Goal: Find specific page/section: Find specific page/section

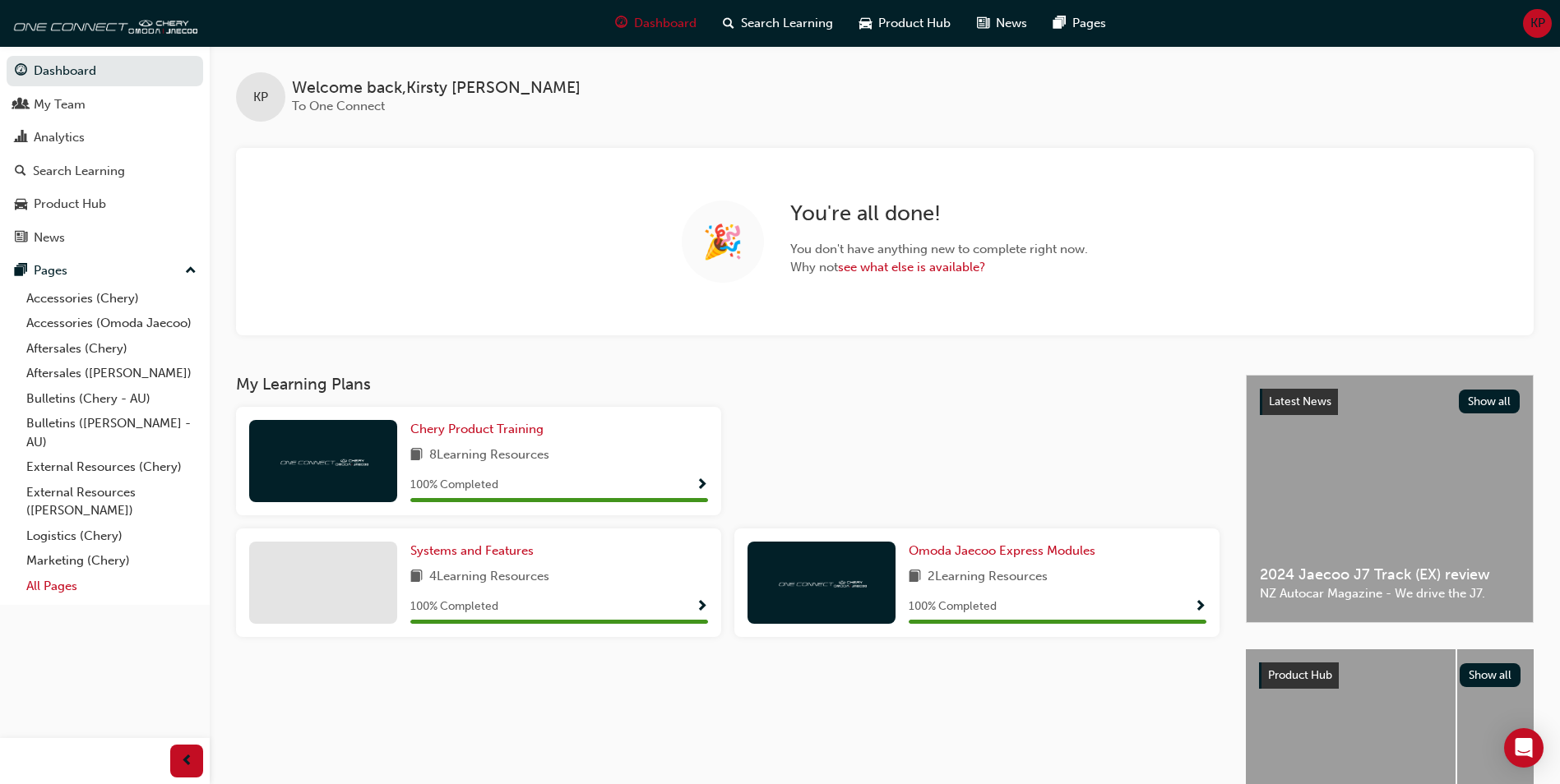
click at [51, 589] on link "All Pages" at bounding box center [111, 586] width 183 height 25
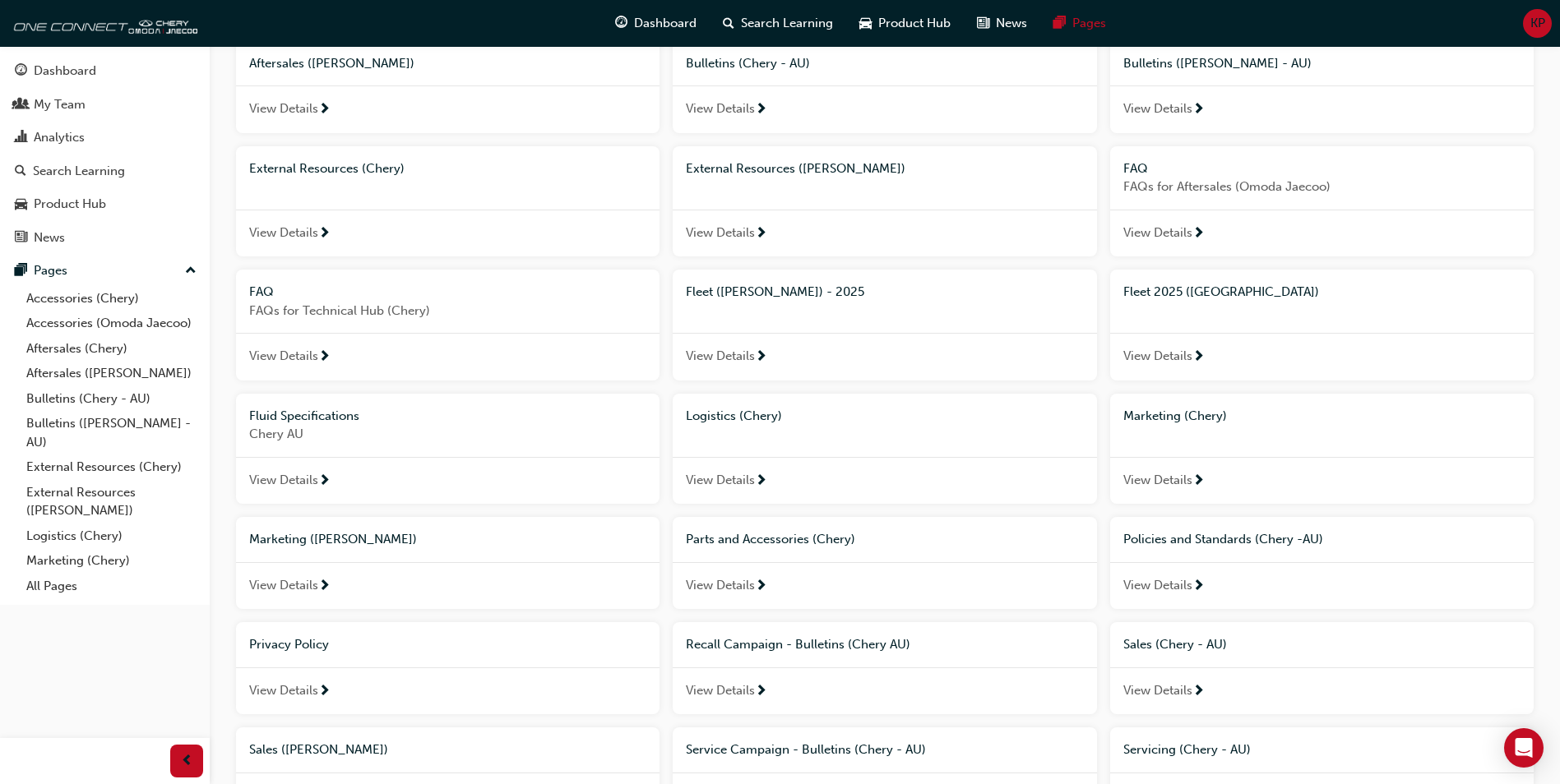
scroll to position [329, 0]
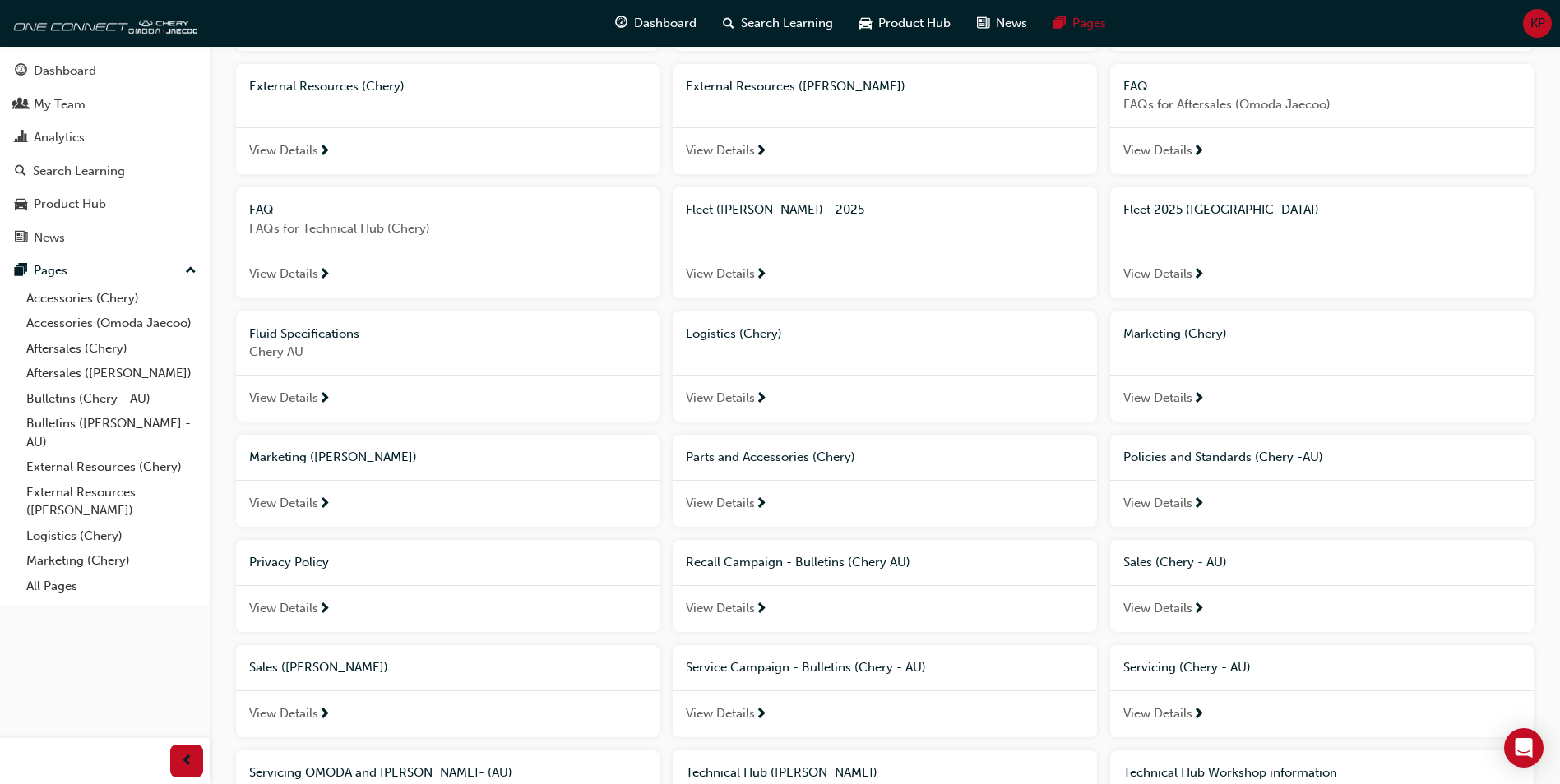
click at [1192, 605] on div "View Details" at bounding box center [1322, 609] width 424 height 48
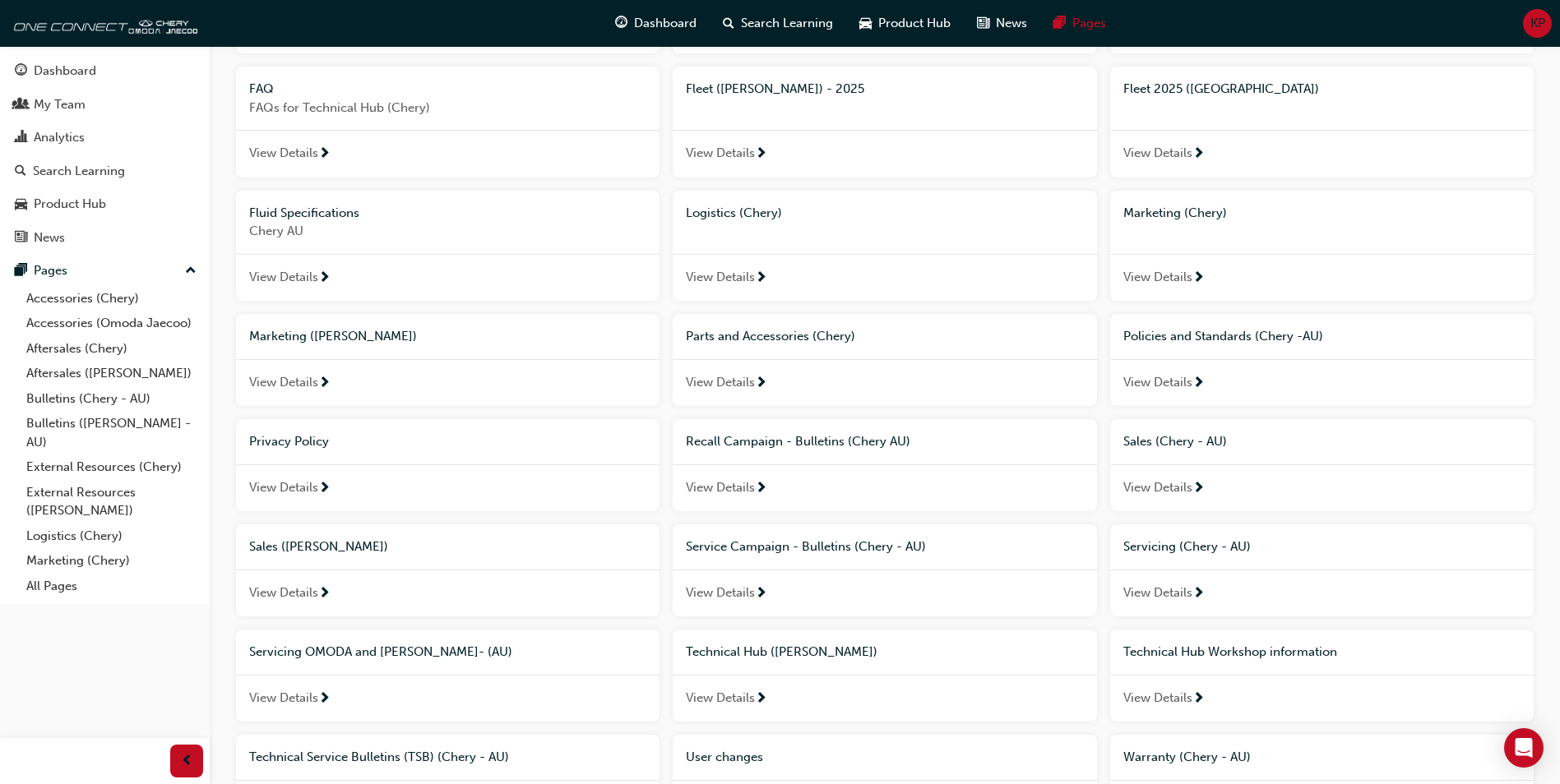
scroll to position [575, 0]
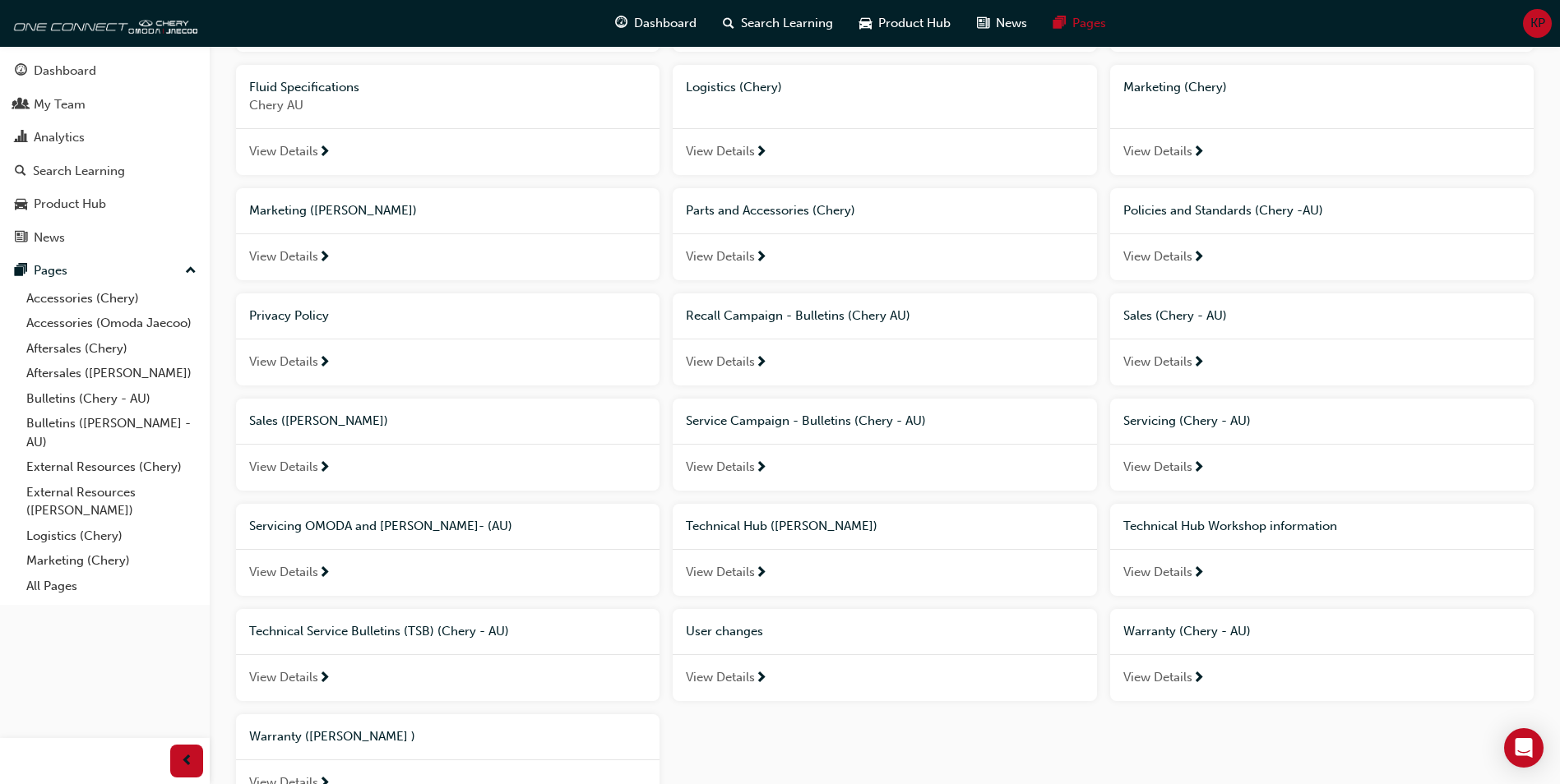
click at [734, 635] on span "User changes" at bounding box center [724, 630] width 77 height 14
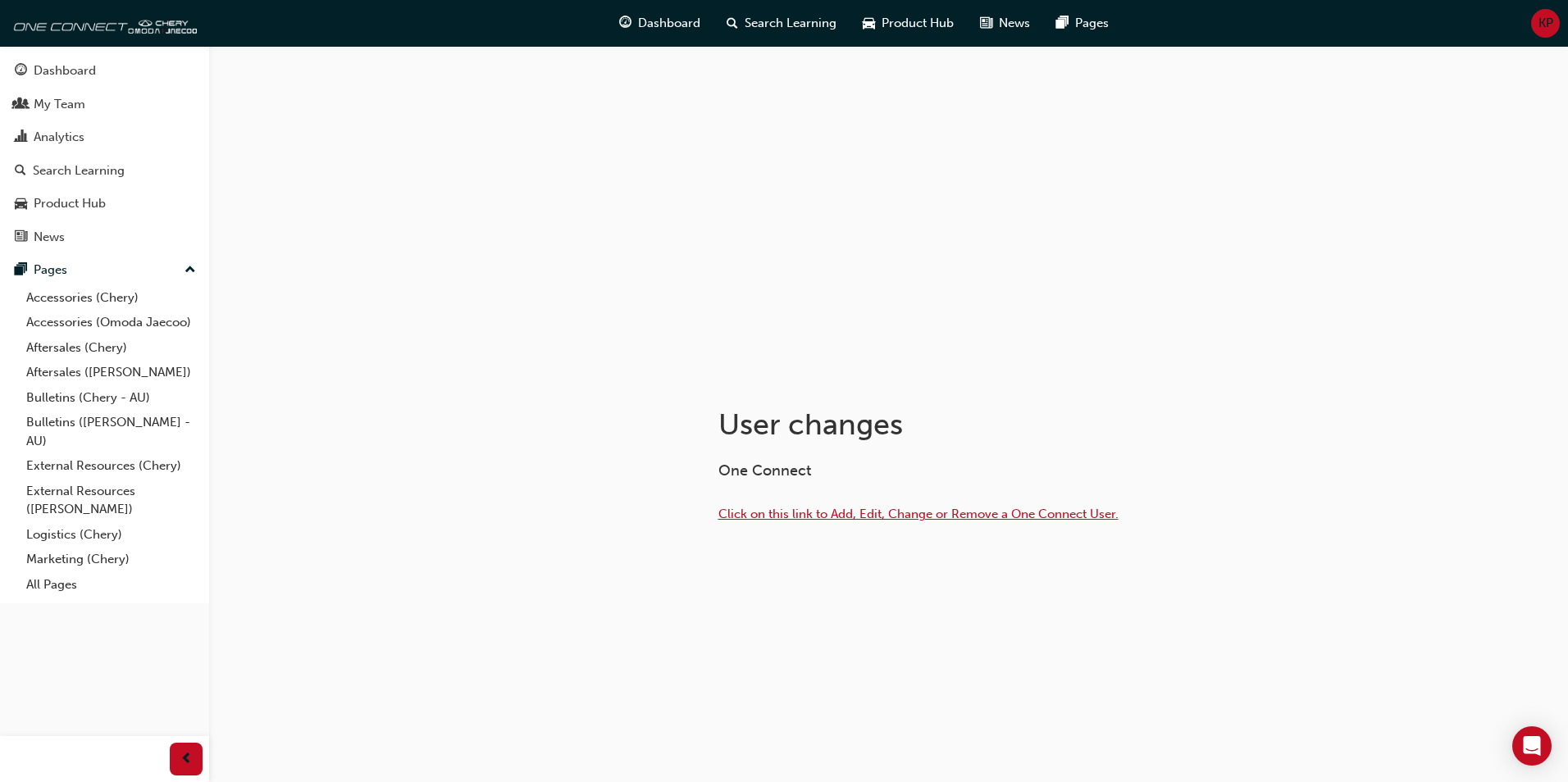
click at [975, 517] on span "Click on this link to Add, Edit, Change or Remove a One Connect User." at bounding box center [918, 514] width 400 height 14
